Goal: Task Accomplishment & Management: Manage account settings

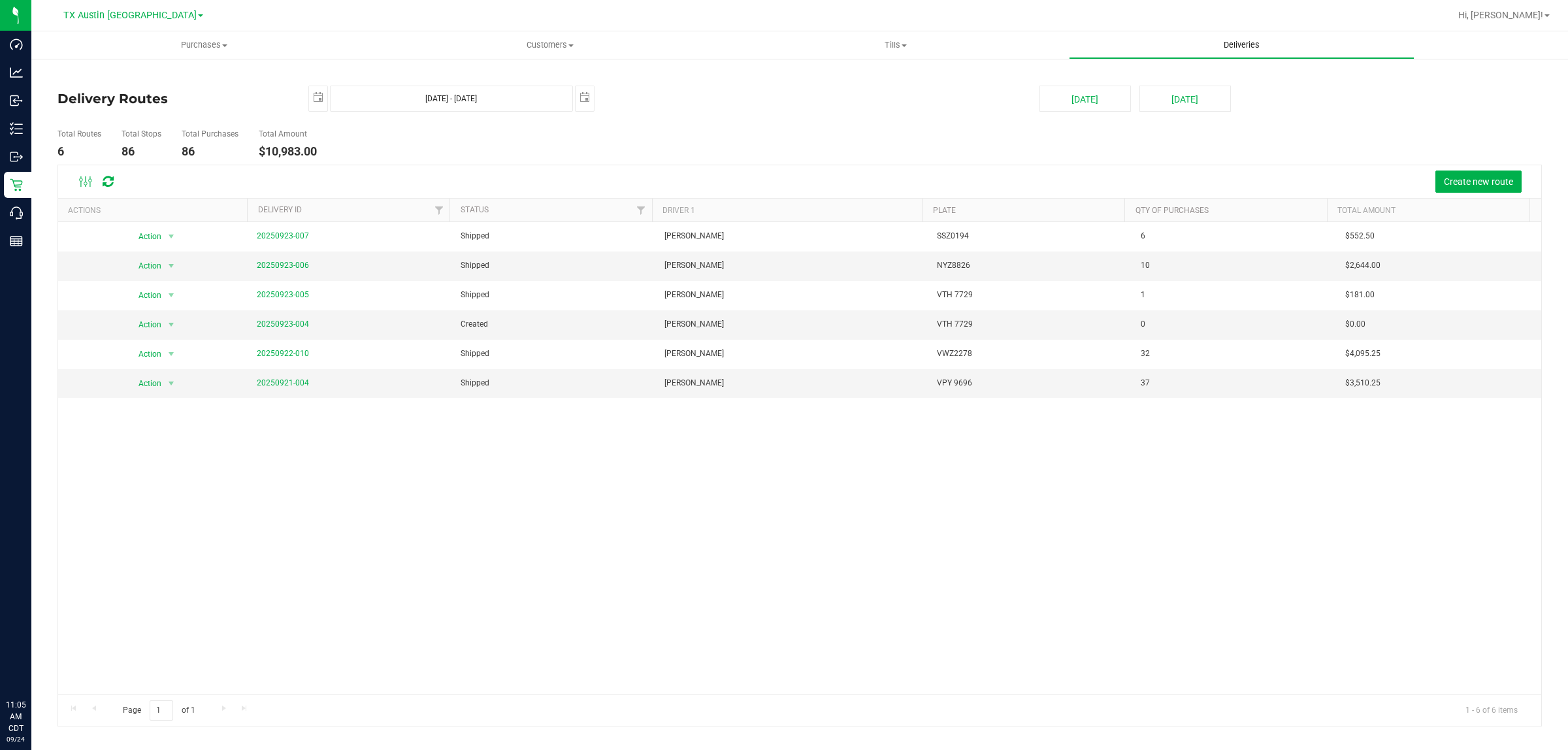
click at [1235, 45] on span "Deliveries" at bounding box center [1242, 45] width 71 height 12
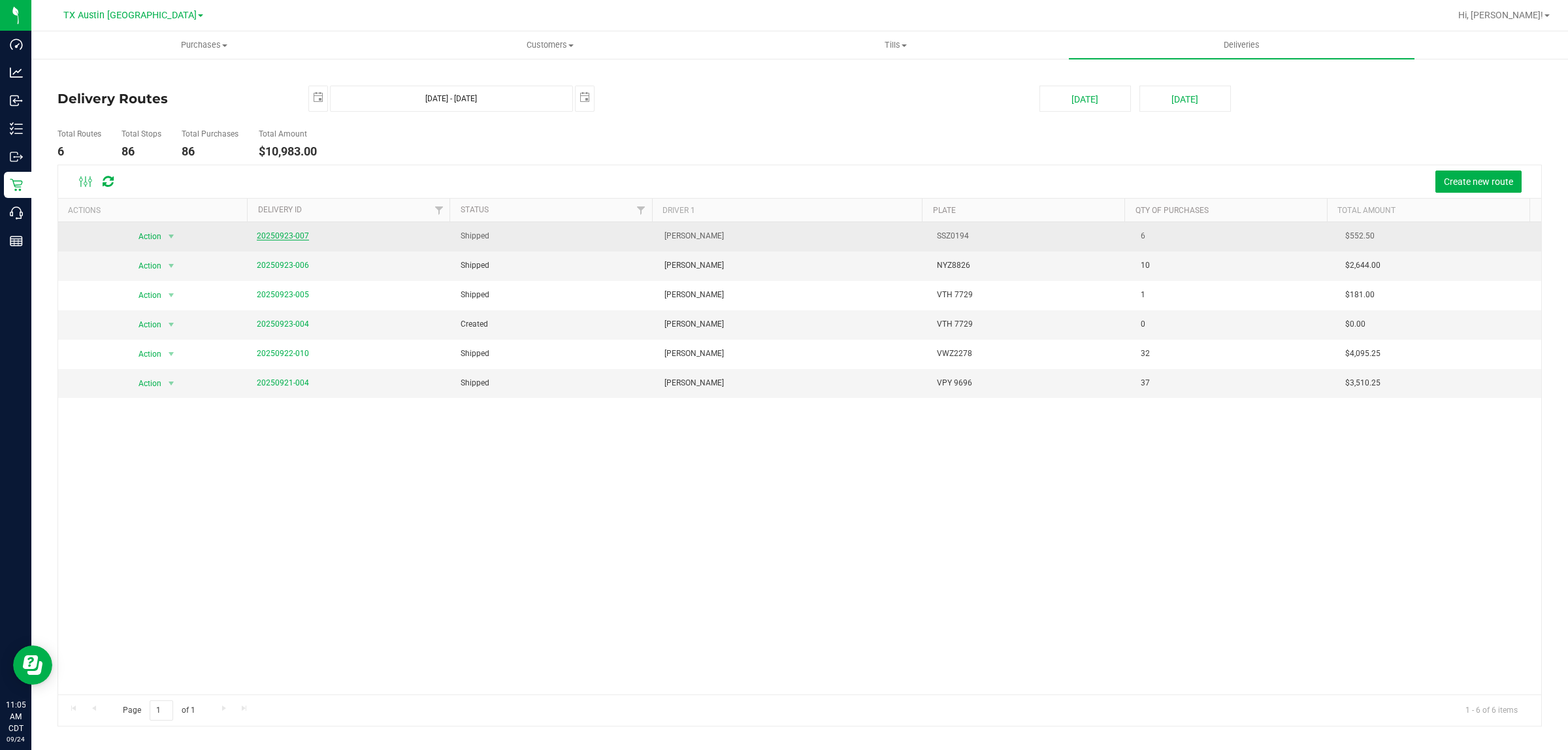
click at [291, 237] on link "20250923-007" at bounding box center [282, 236] width 52 height 9
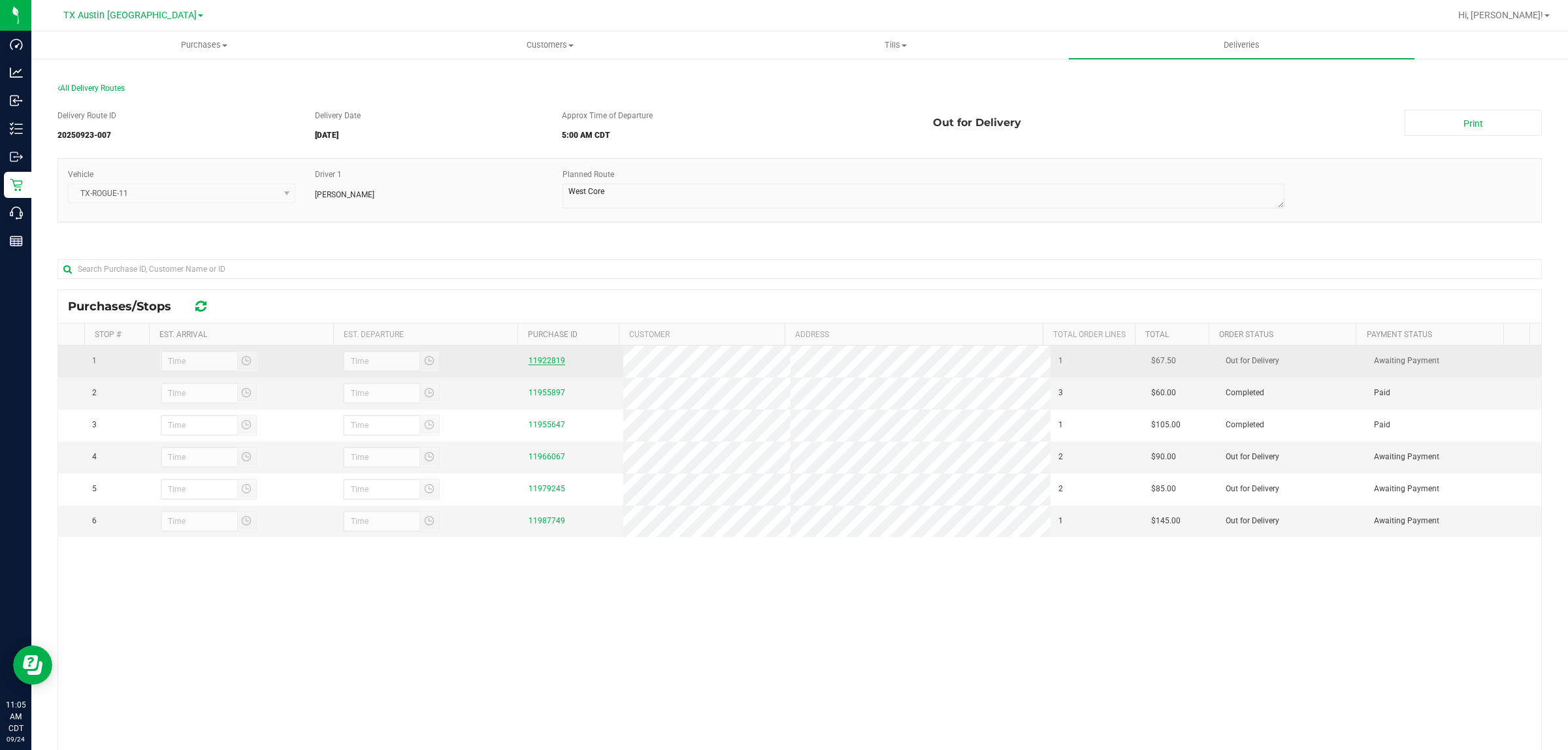
click at [545, 361] on link "11922819" at bounding box center [547, 360] width 36 height 9
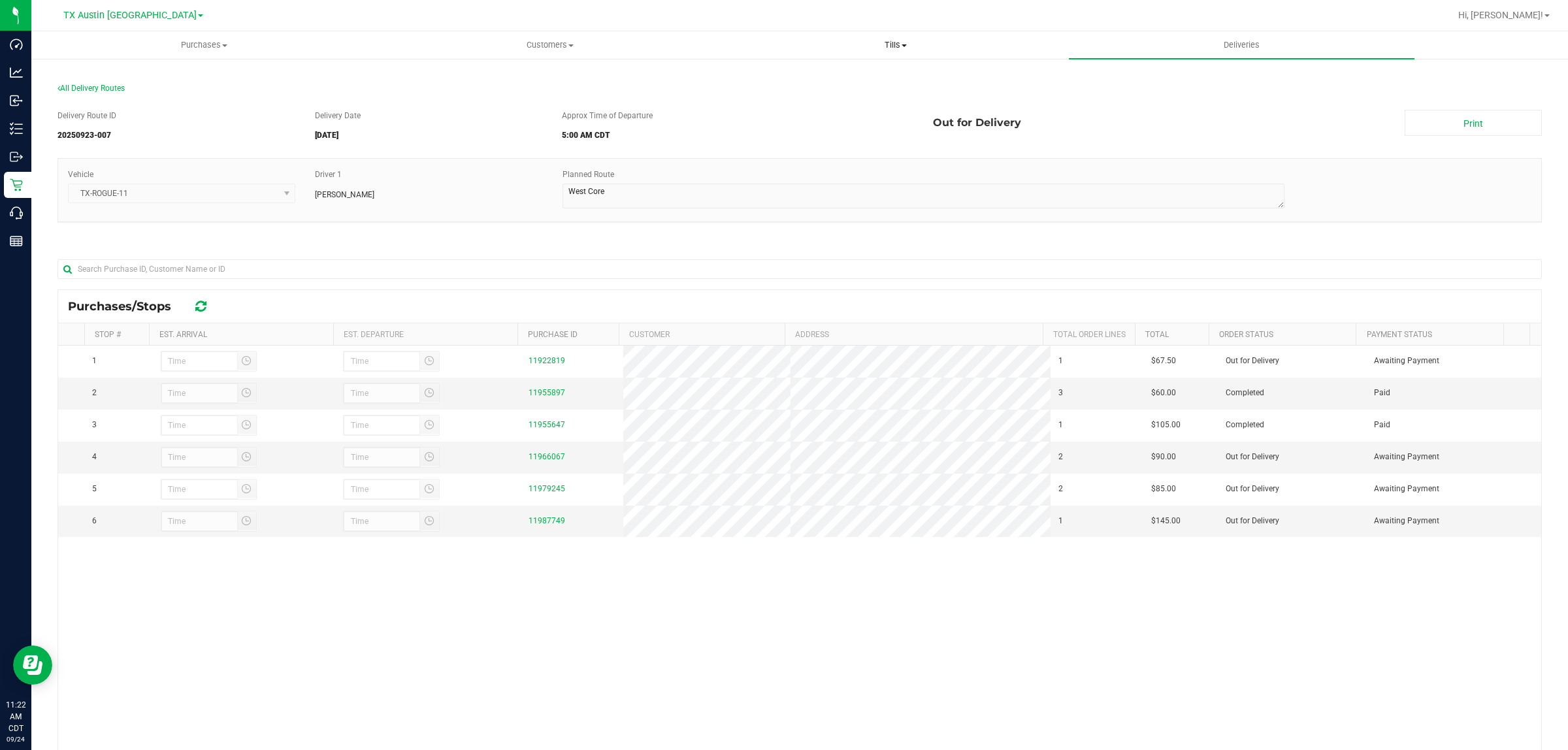
click at [889, 41] on span "Tills" at bounding box center [896, 45] width 345 height 12
click at [788, 74] on span "Manage tills" at bounding box center [767, 79] width 88 height 11
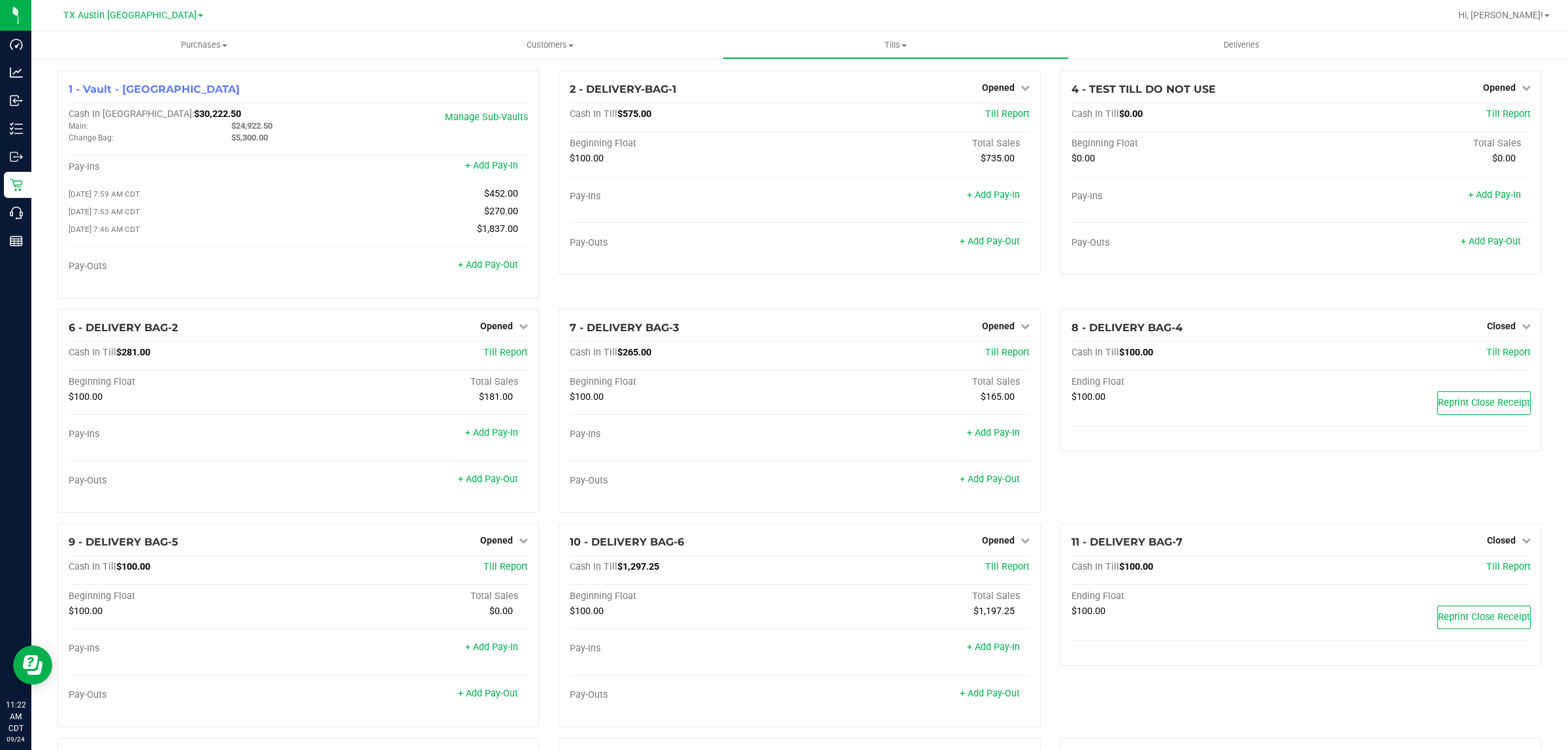
click at [115, 17] on span "TX Austin [GEOGRAPHIC_DATA]" at bounding box center [130, 15] width 134 height 11
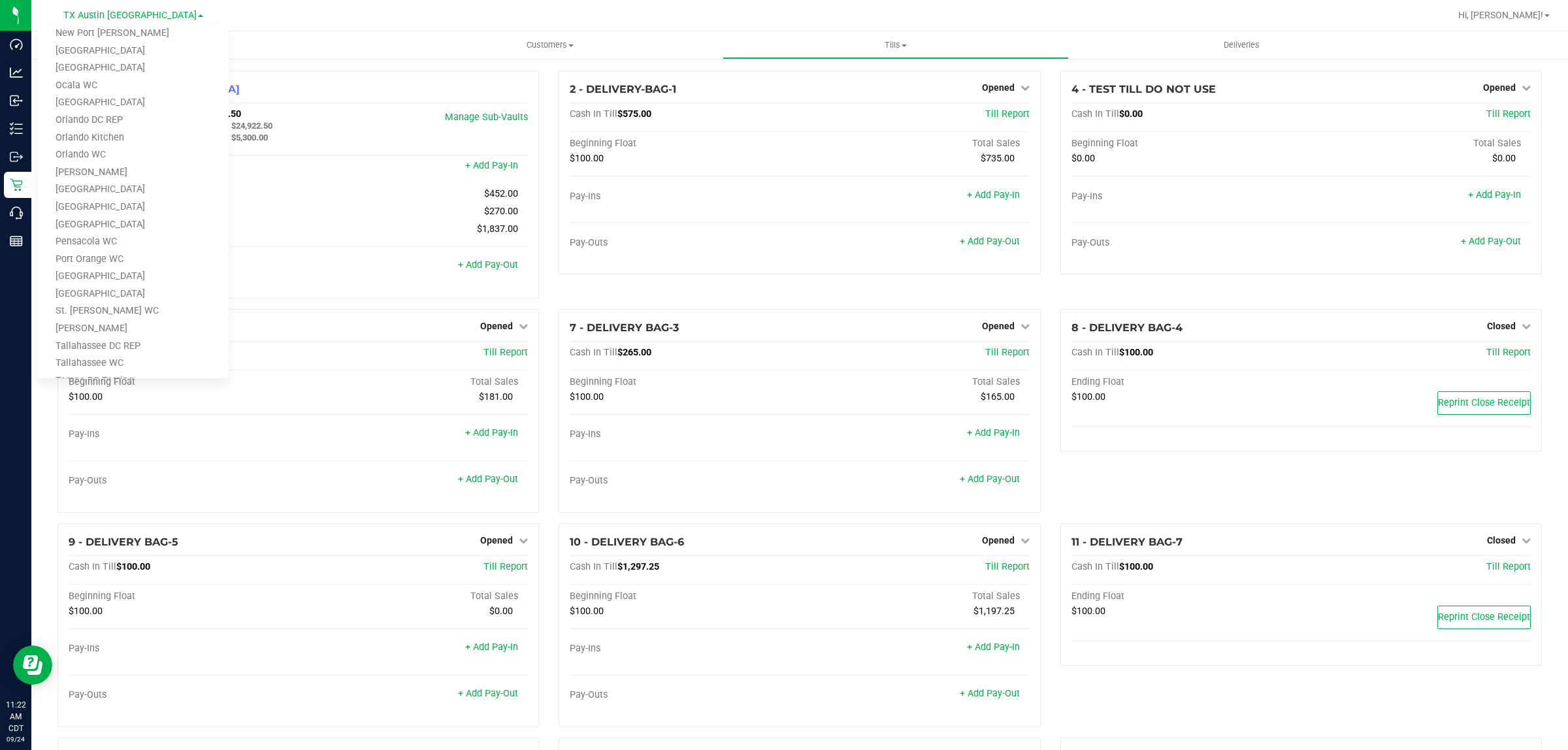
scroll to position [572, 0]
click at [125, 291] on link "TX San Antonio Retail" at bounding box center [133, 290] width 191 height 17
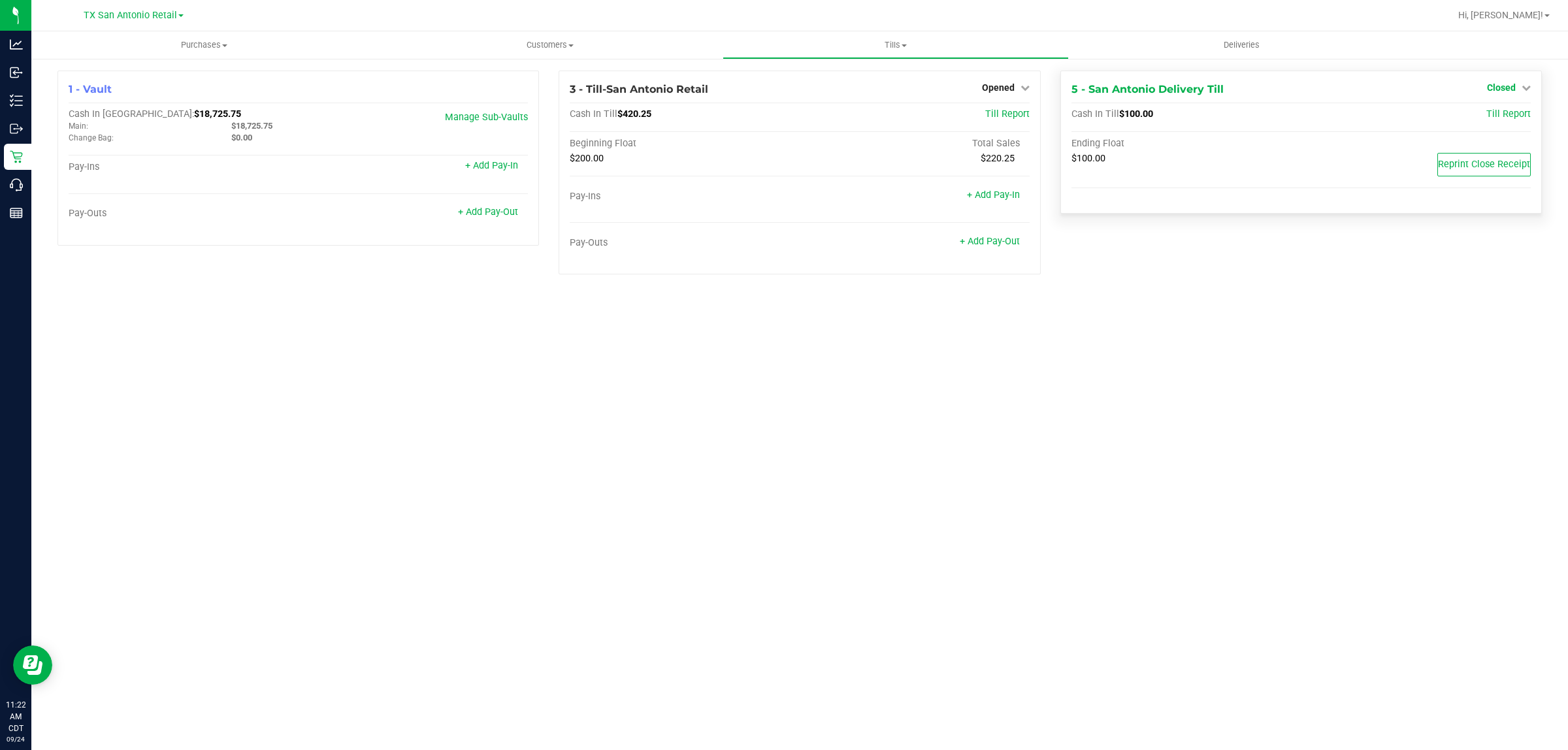
click at [1503, 89] on span "Closed" at bounding box center [1501, 87] width 29 height 10
click at [1495, 113] on link "Open Till" at bounding box center [1502, 115] width 35 height 10
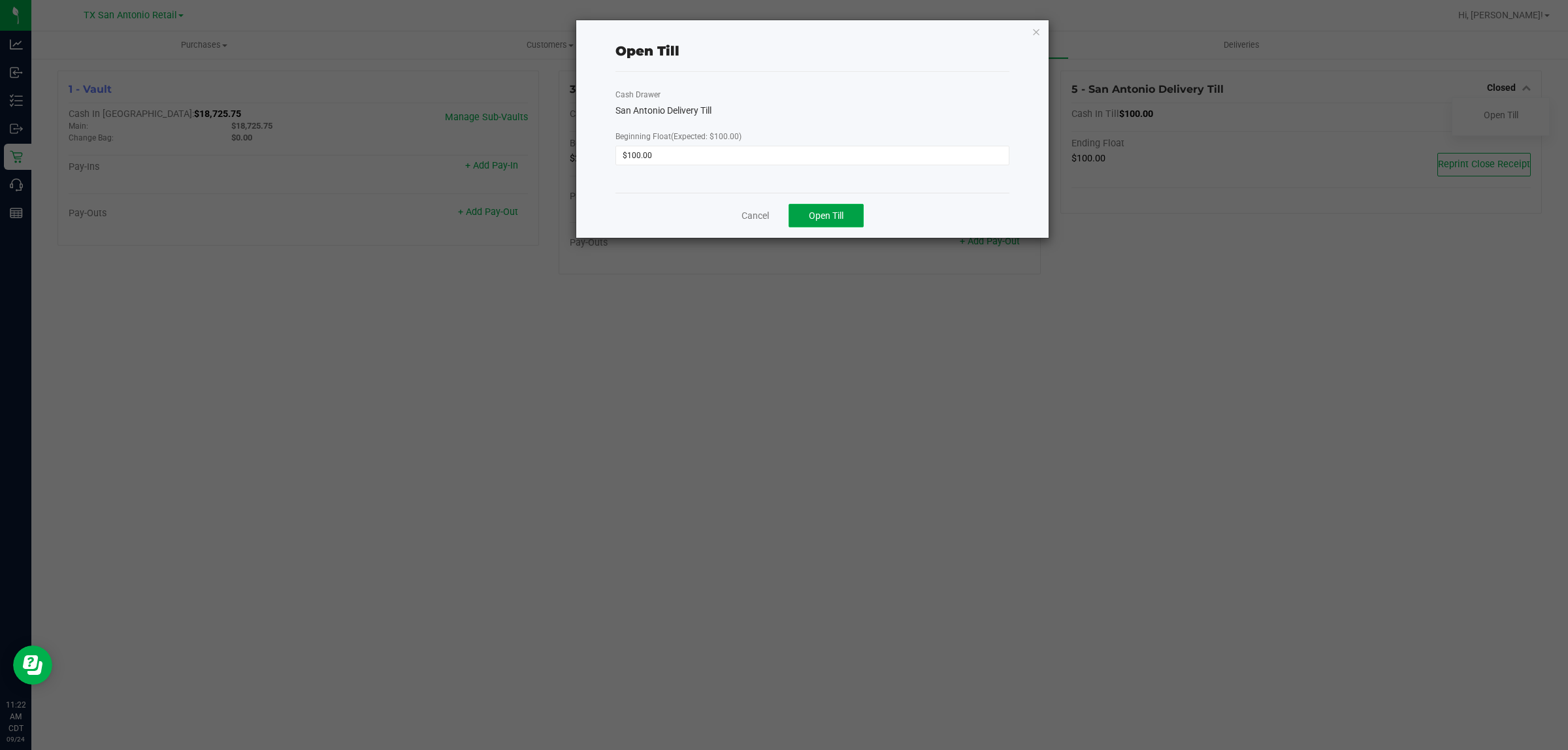
click at [802, 215] on button "Open Till" at bounding box center [826, 216] width 75 height 24
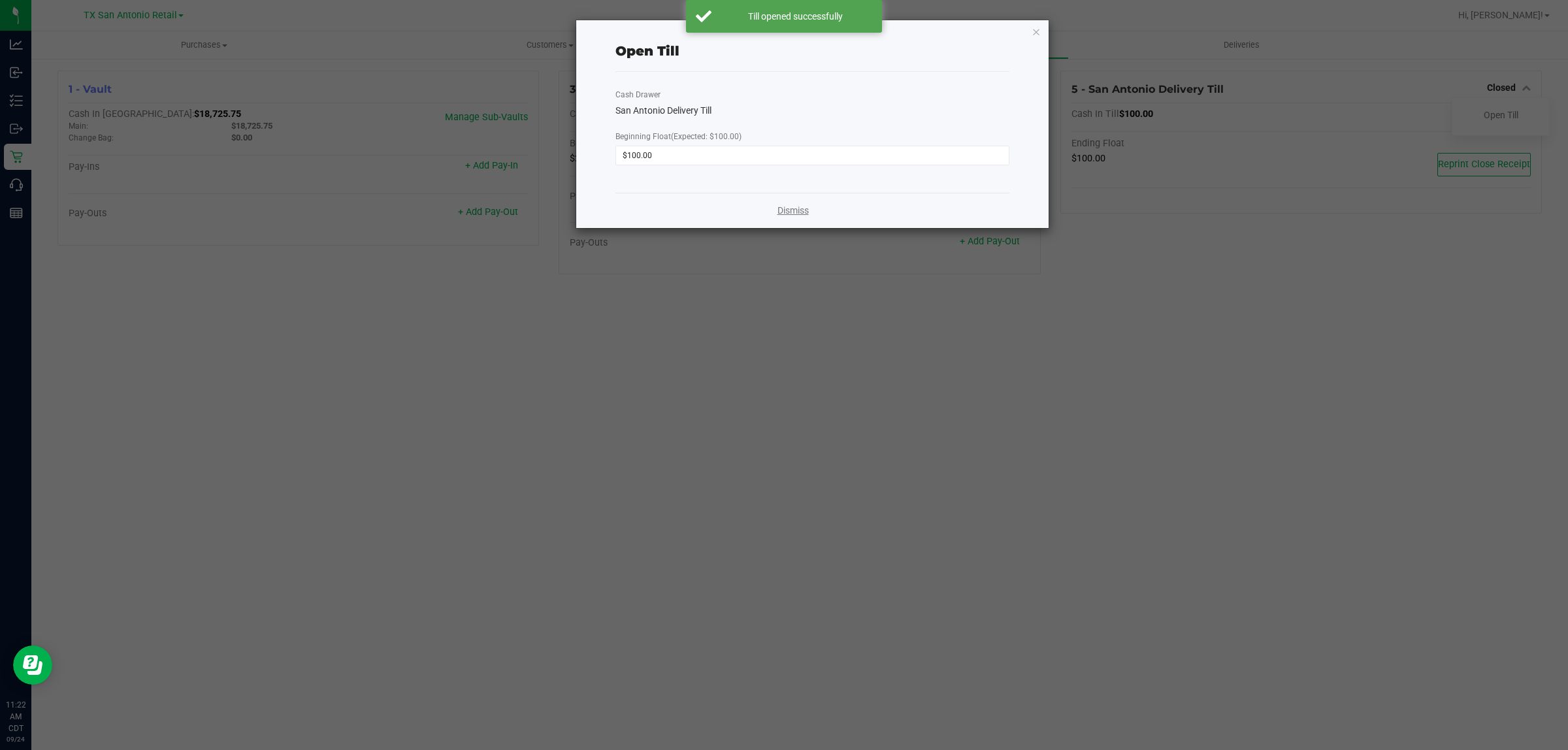
click at [802, 211] on link "Dismiss" at bounding box center [793, 211] width 31 height 14
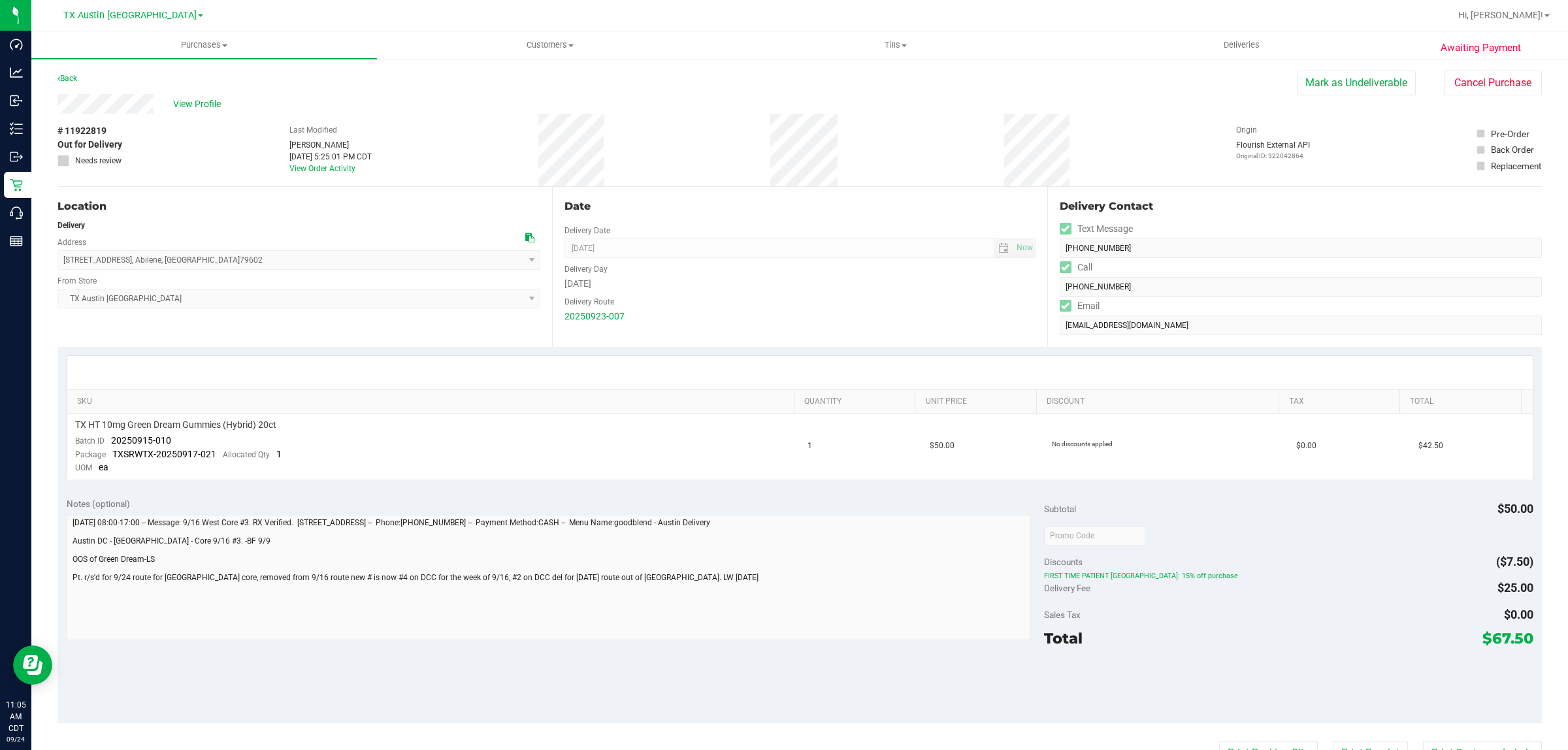
drag, startPoint x: 221, startPoint y: 265, endPoint x: 55, endPoint y: 259, distance: 166.1
click at [55, 259] on div "Awaiting Payment Back Mark as Undeliverable Cancel Purchase View Profile # 1192…" at bounding box center [800, 555] width 1537 height 996
click at [253, 248] on div "11920 Pvt Rd 2246 , Abilene , TX 79602 Select address 11920 Pvt Rd 2246" at bounding box center [299, 250] width 483 height 38
drag, startPoint x: 208, startPoint y: 261, endPoint x: 60, endPoint y: 263, distance: 148.0
click at [60, 263] on span "11920 Pvt Rd 2246 , Abilene , TX 79602 Select address 11920 Pvt Rd 2246" at bounding box center [299, 260] width 483 height 20
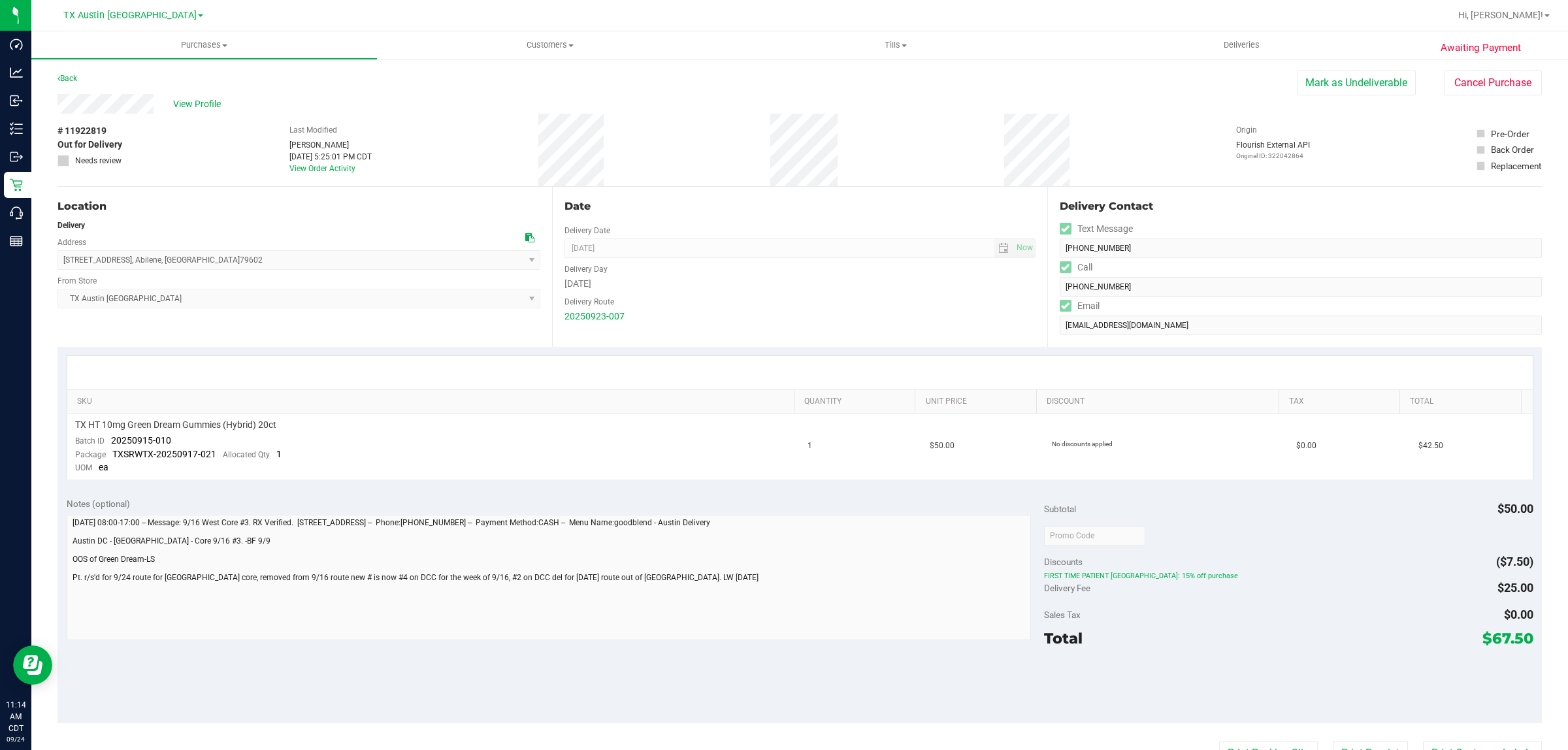
click at [1101, 689] on div at bounding box center [1288, 685] width 489 height 59
